Goal: Task Accomplishment & Management: Manage account settings

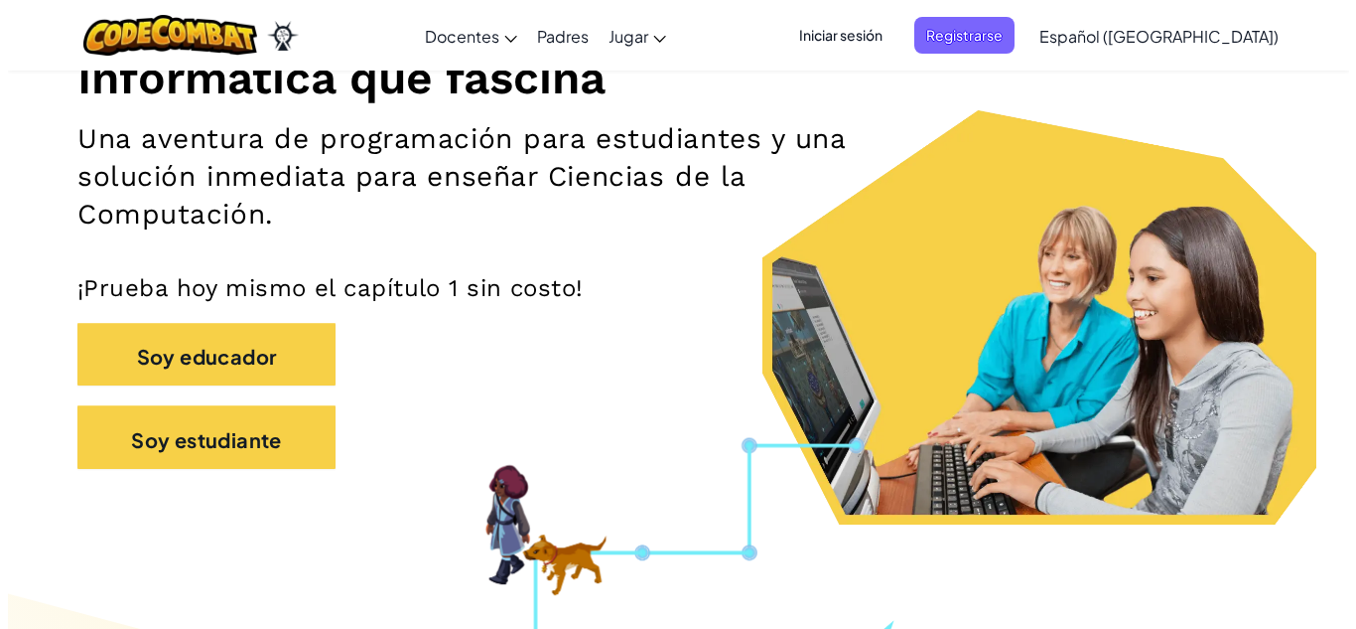
scroll to position [271, 0]
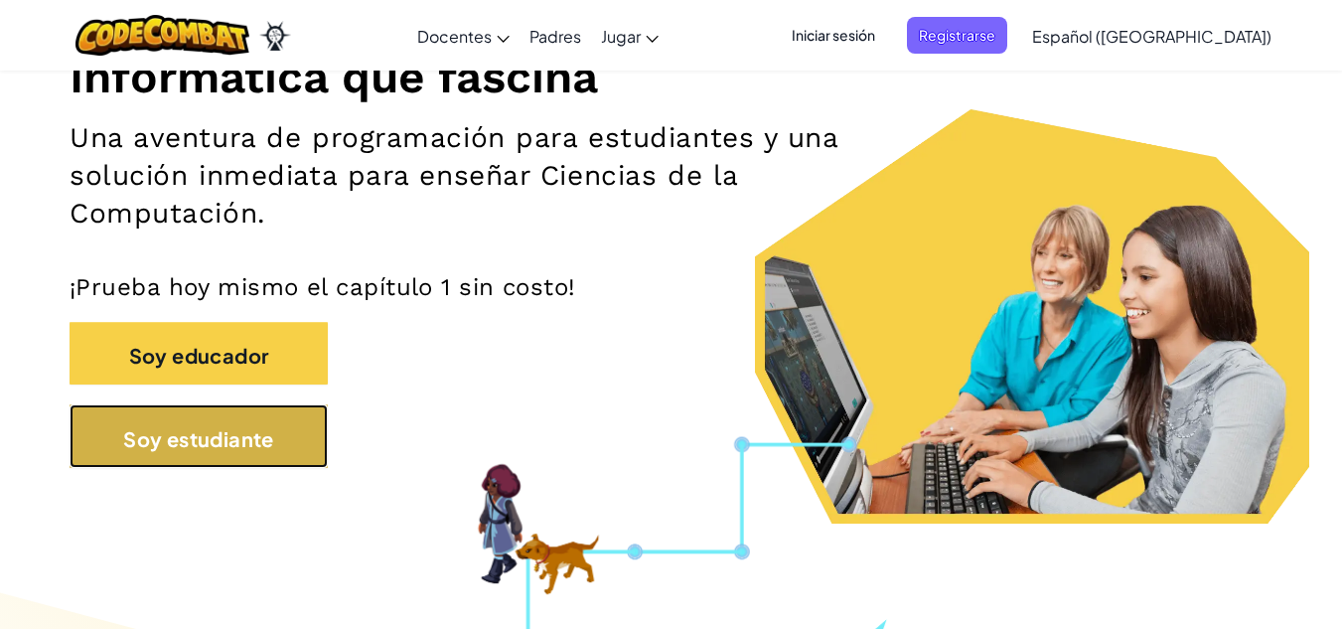
click at [252, 422] on button "Soy estudiante" at bounding box center [199, 436] width 258 height 64
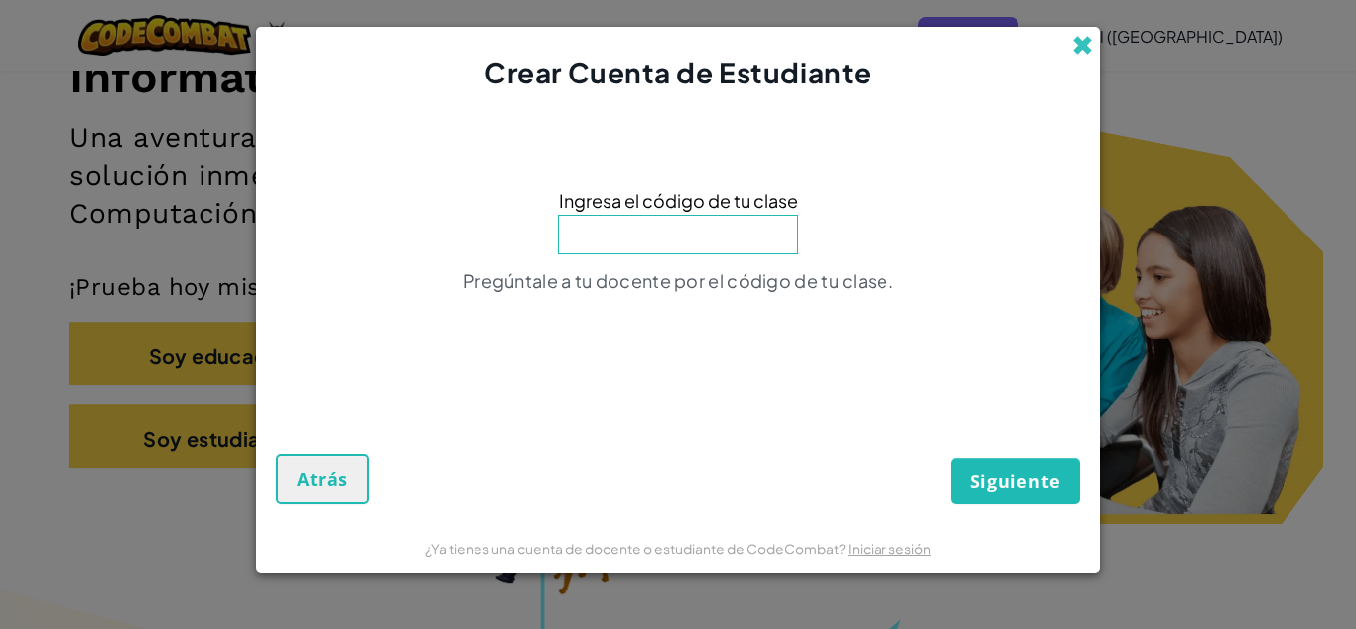
click at [1081, 50] on span at bounding box center [1082, 45] width 21 height 21
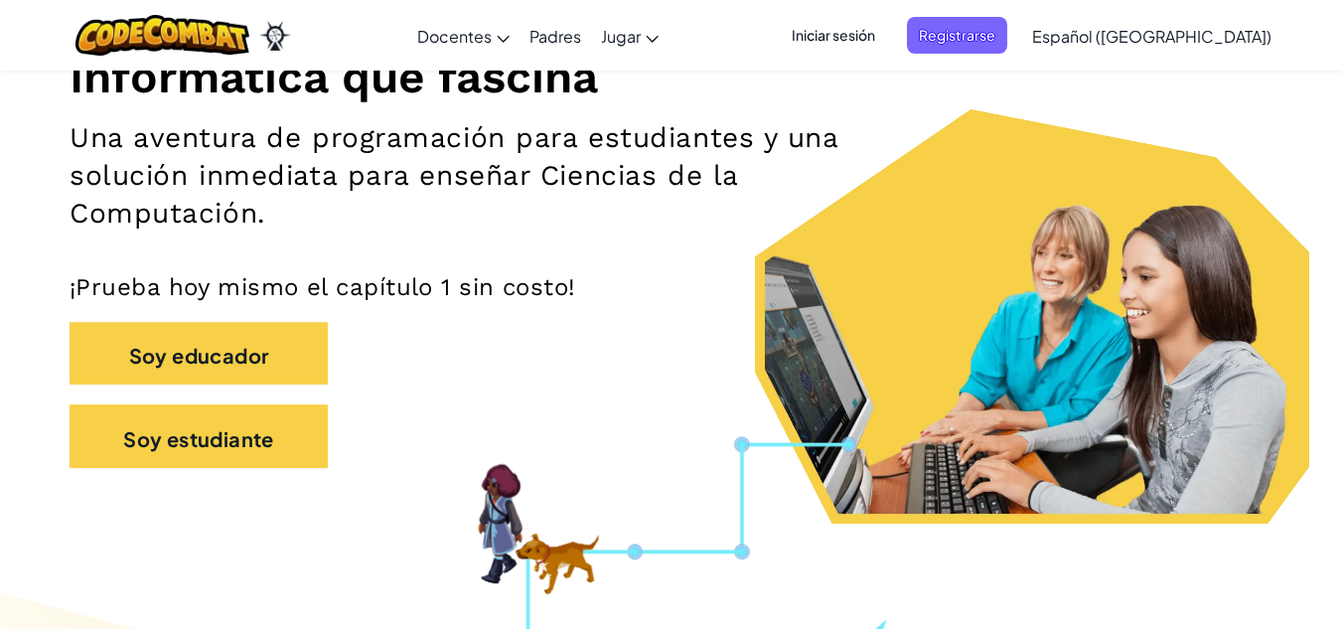
click at [875, 31] on font "Iniciar sesión" at bounding box center [832, 35] width 83 height 18
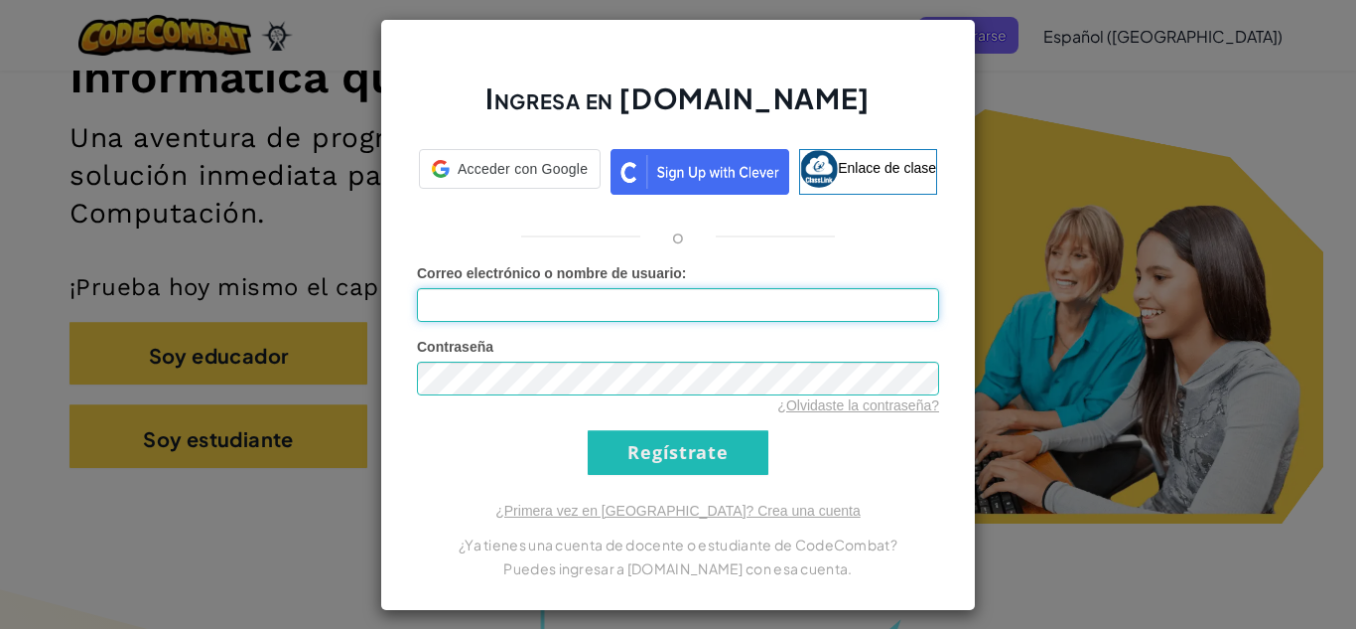
type input "[EMAIL_ADDRESS][DOMAIN_NAME]"
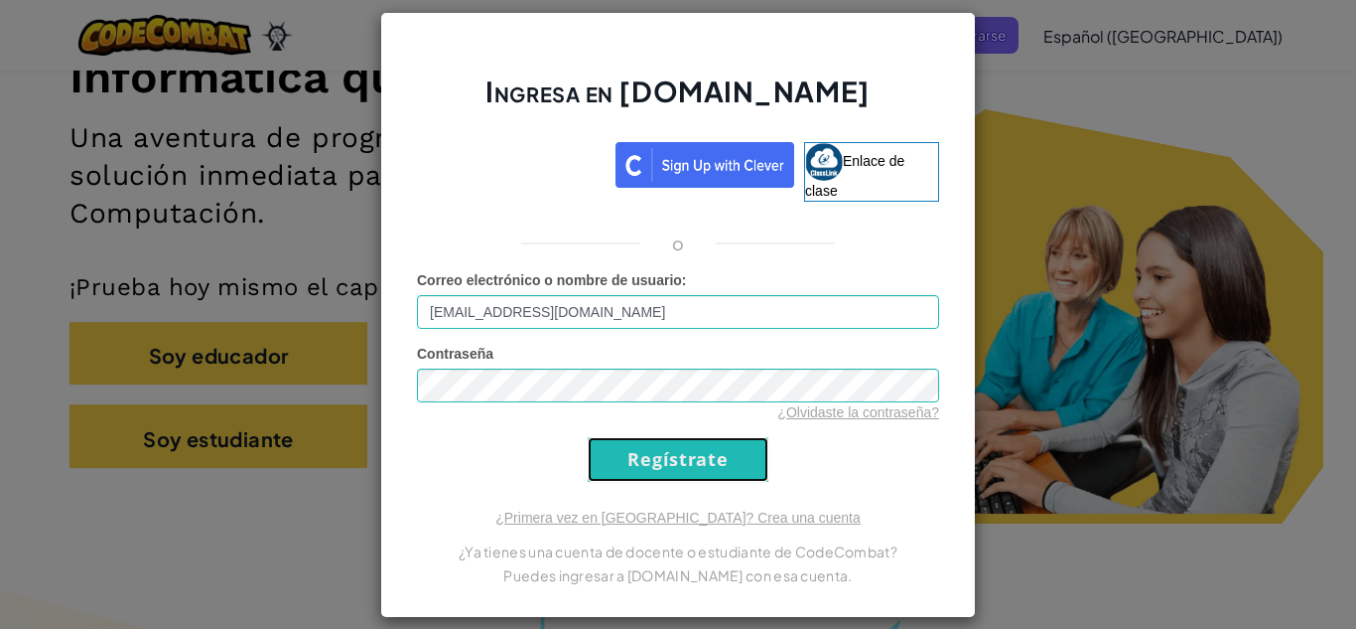
click at [736, 468] on input "Regístrate" at bounding box center [678, 459] width 181 height 45
